Goal: Navigation & Orientation: Find specific page/section

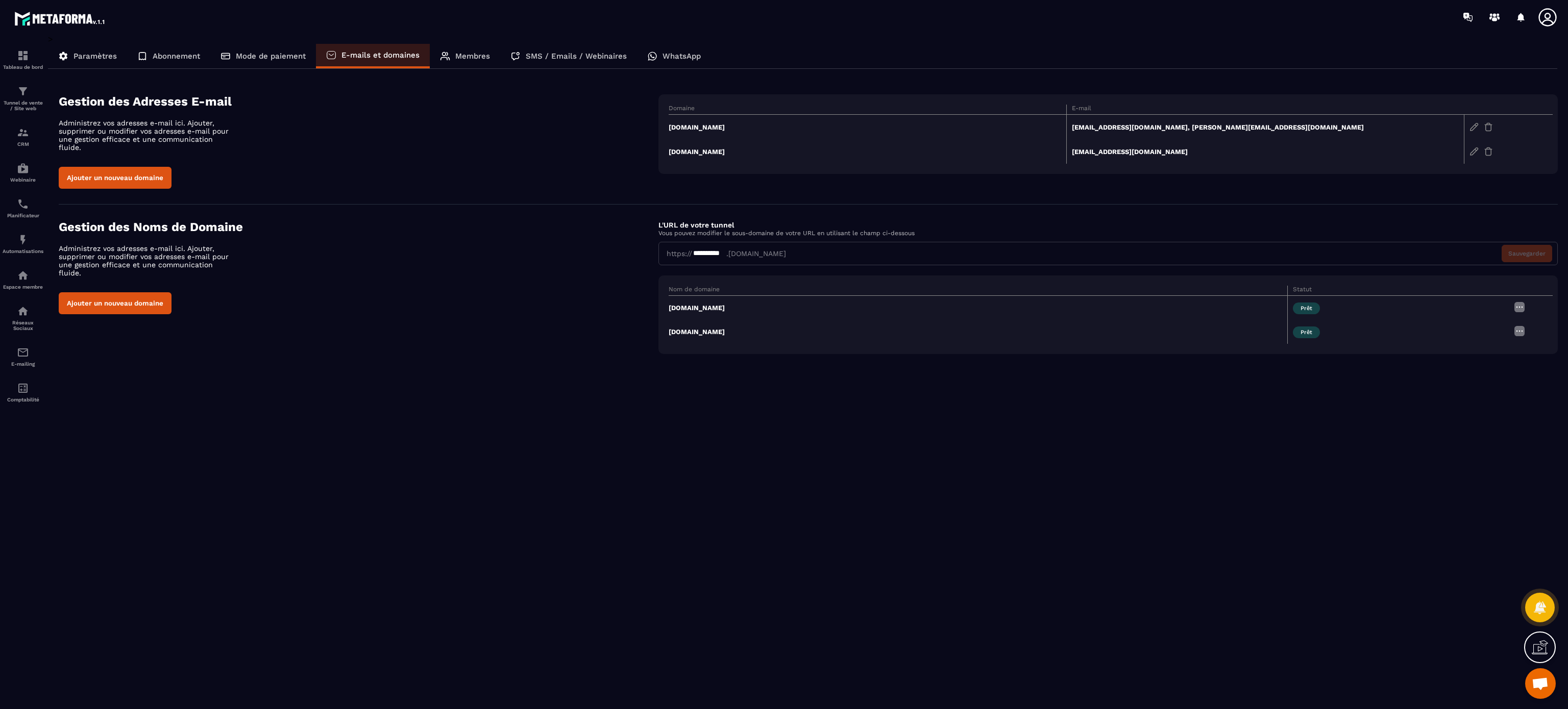
click at [1545, 7] on icon at bounding box center [1547, 17] width 21 height 21
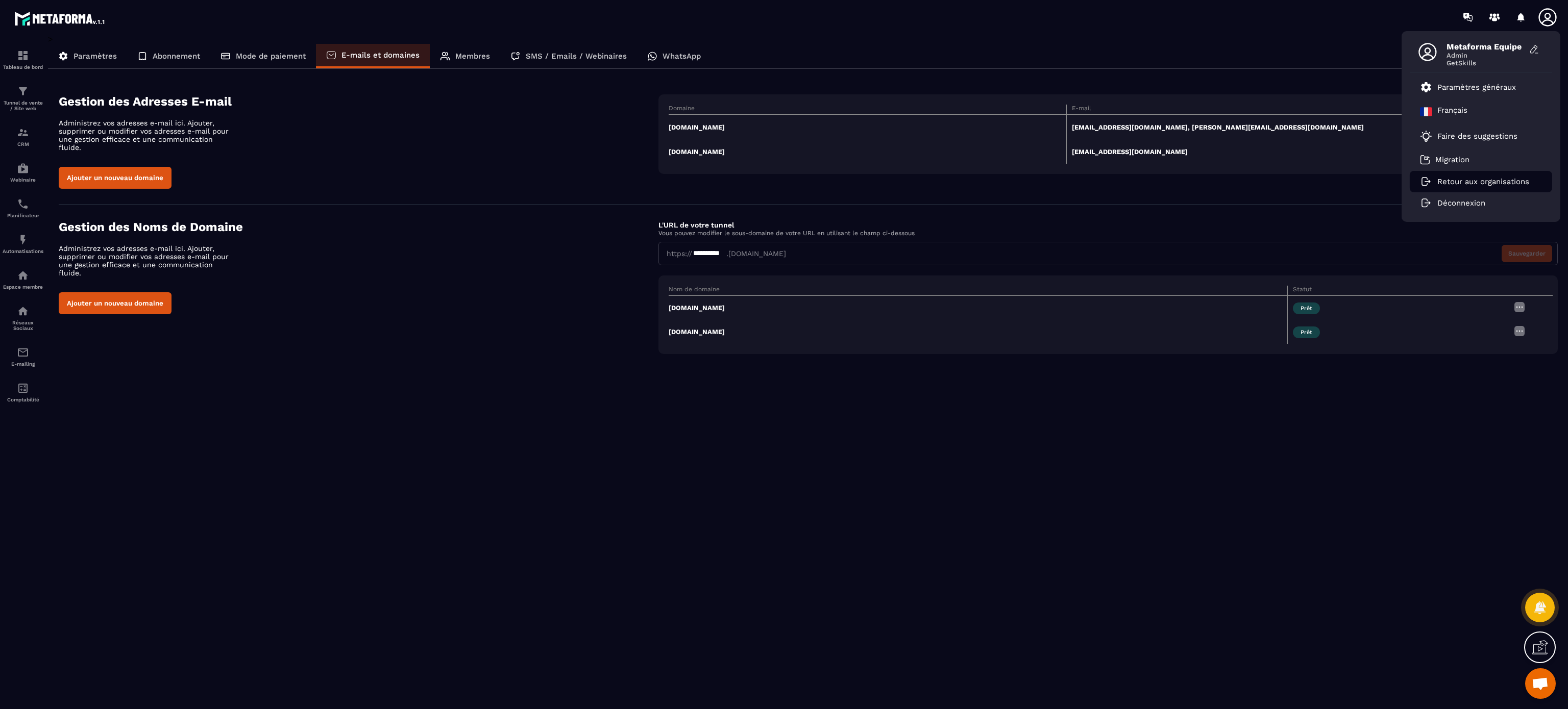
click at [1441, 181] on p "Retour aux organisations" at bounding box center [1483, 181] width 92 height 9
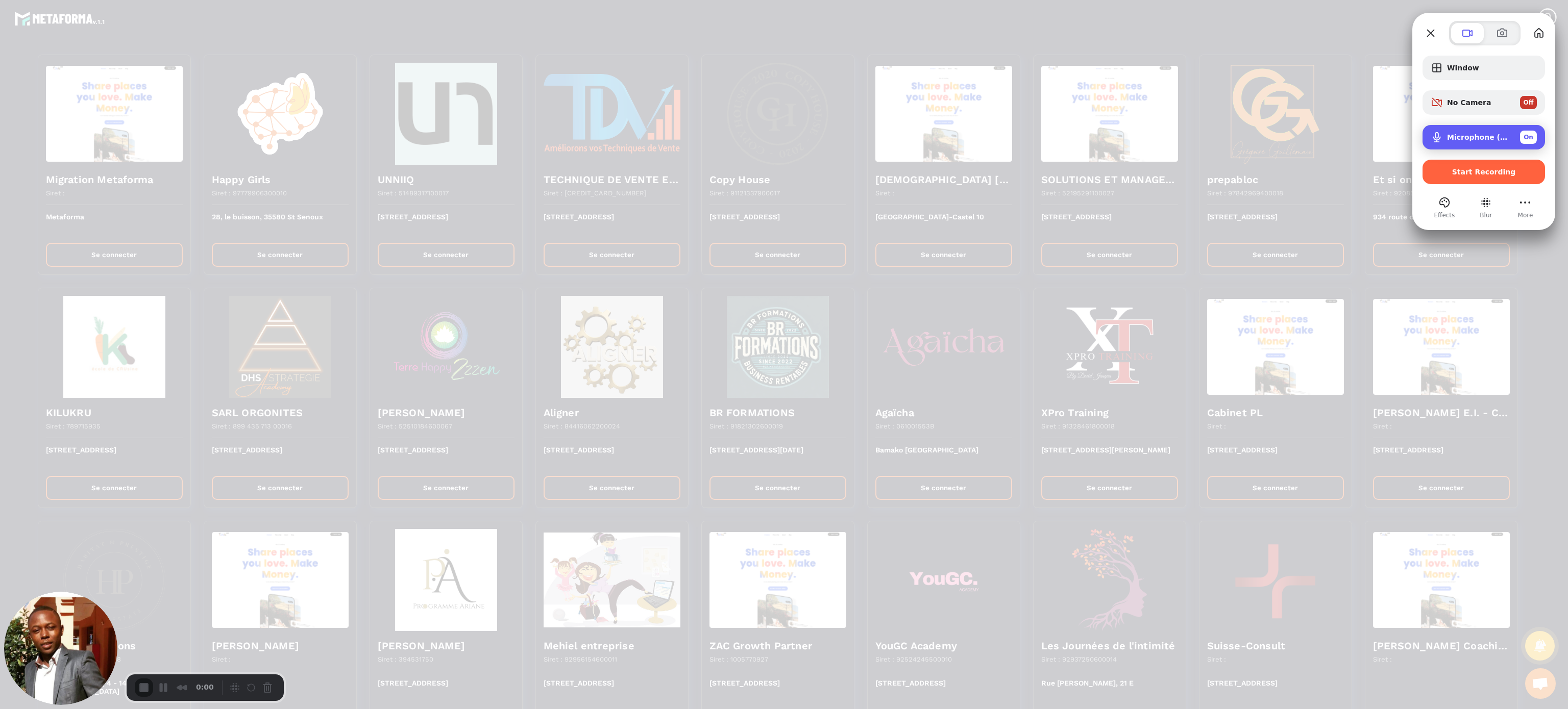
click at [1455, 138] on span "Microphone (USB PnP Sound Device)" at bounding box center [1479, 137] width 65 height 8
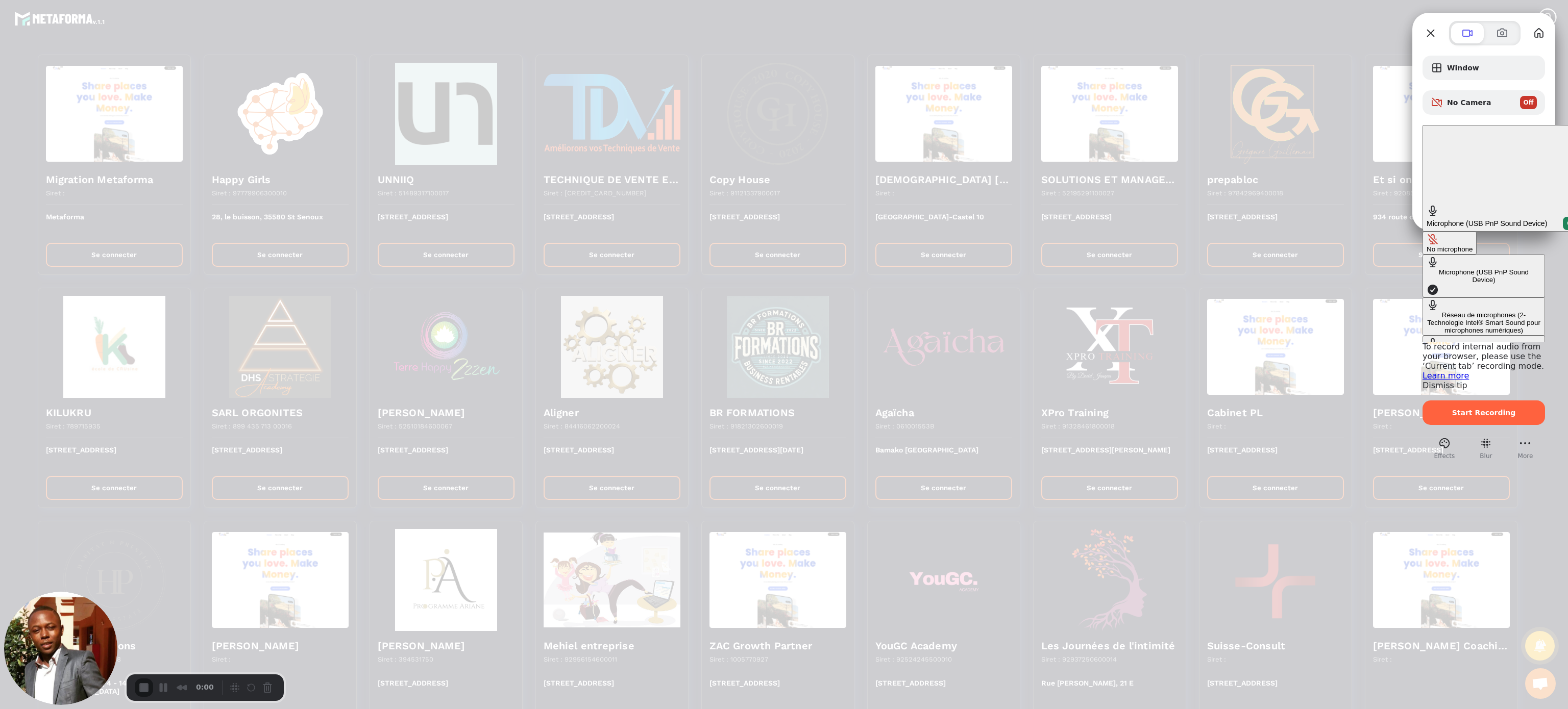
click at [1427, 245] on div "No microphone" at bounding box center [1449, 248] width 46 height 8
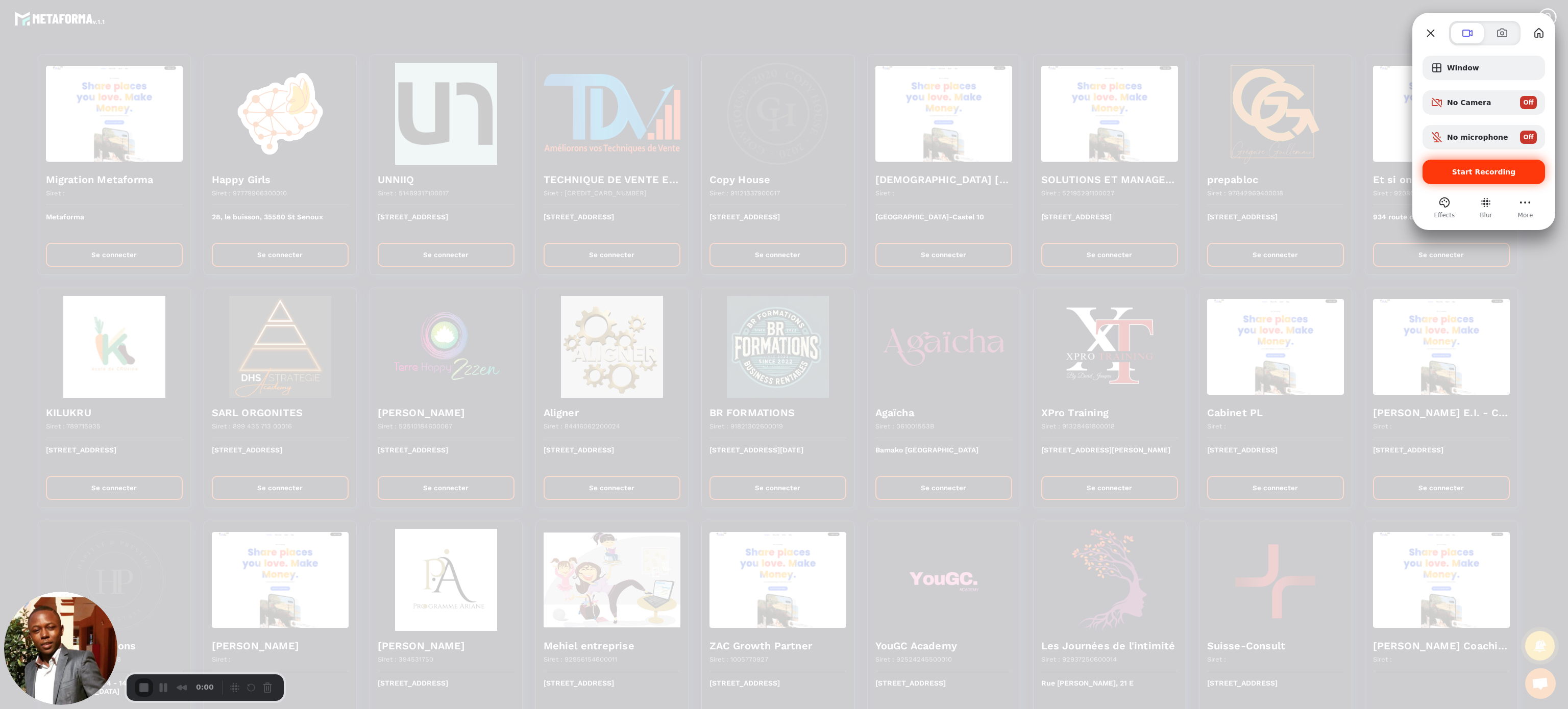
click at [1506, 176] on div "Start Recording" at bounding box center [1484, 172] width 122 height 25
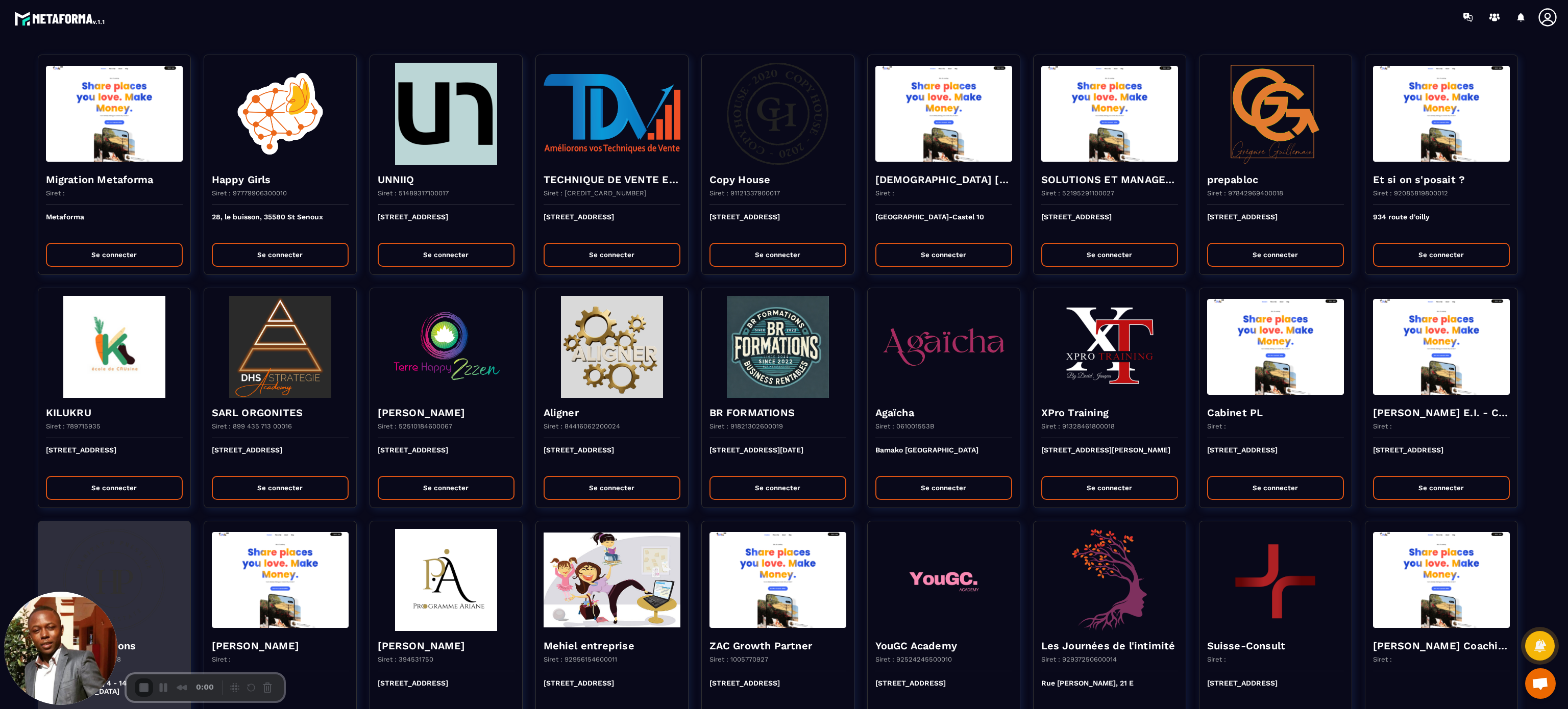
click at [122, 572] on img at bounding box center [114, 579] width 137 height 102
